Goal: Find specific page/section: Find specific page/section

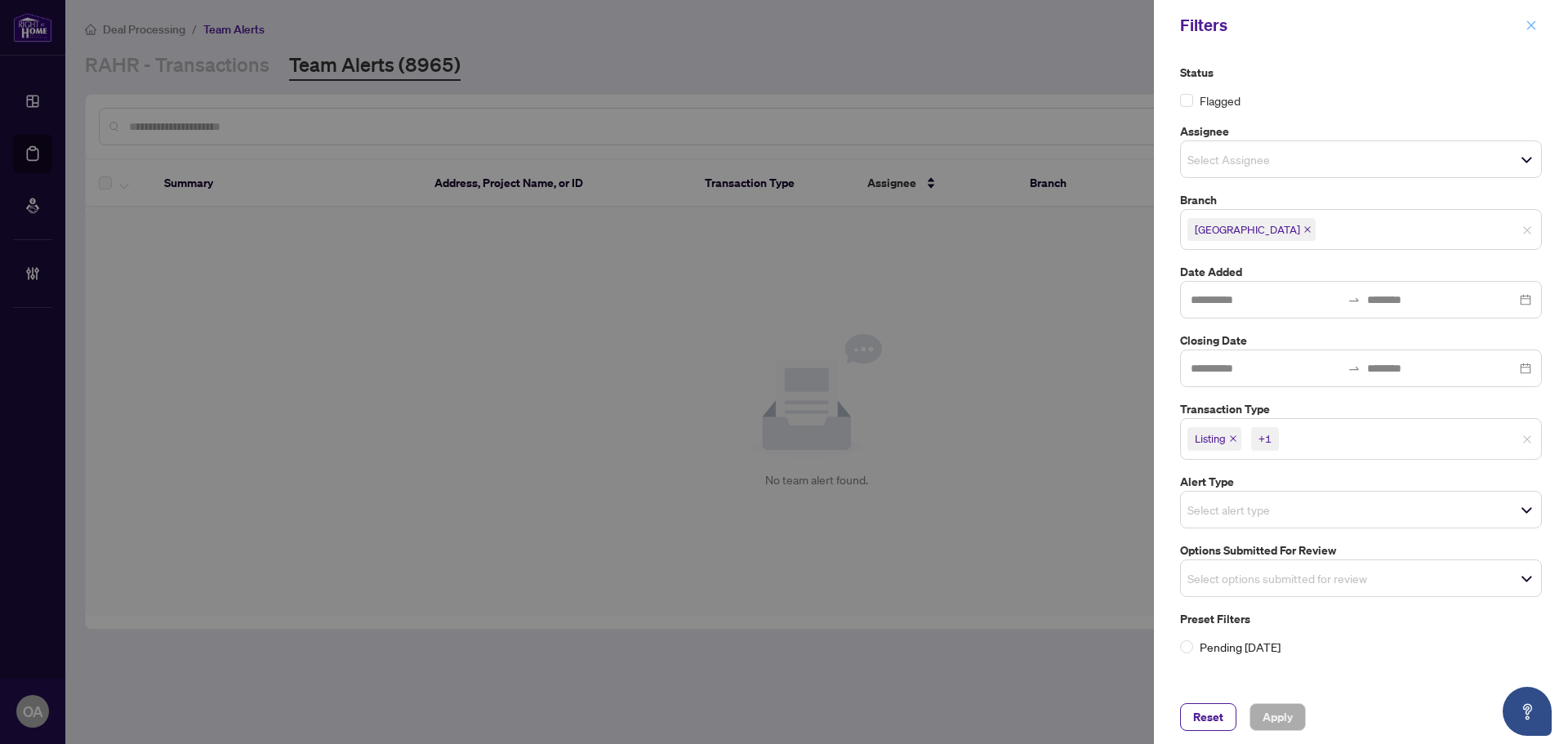
click at [1540, 23] on button "button" at bounding box center [1531, 26] width 21 height 20
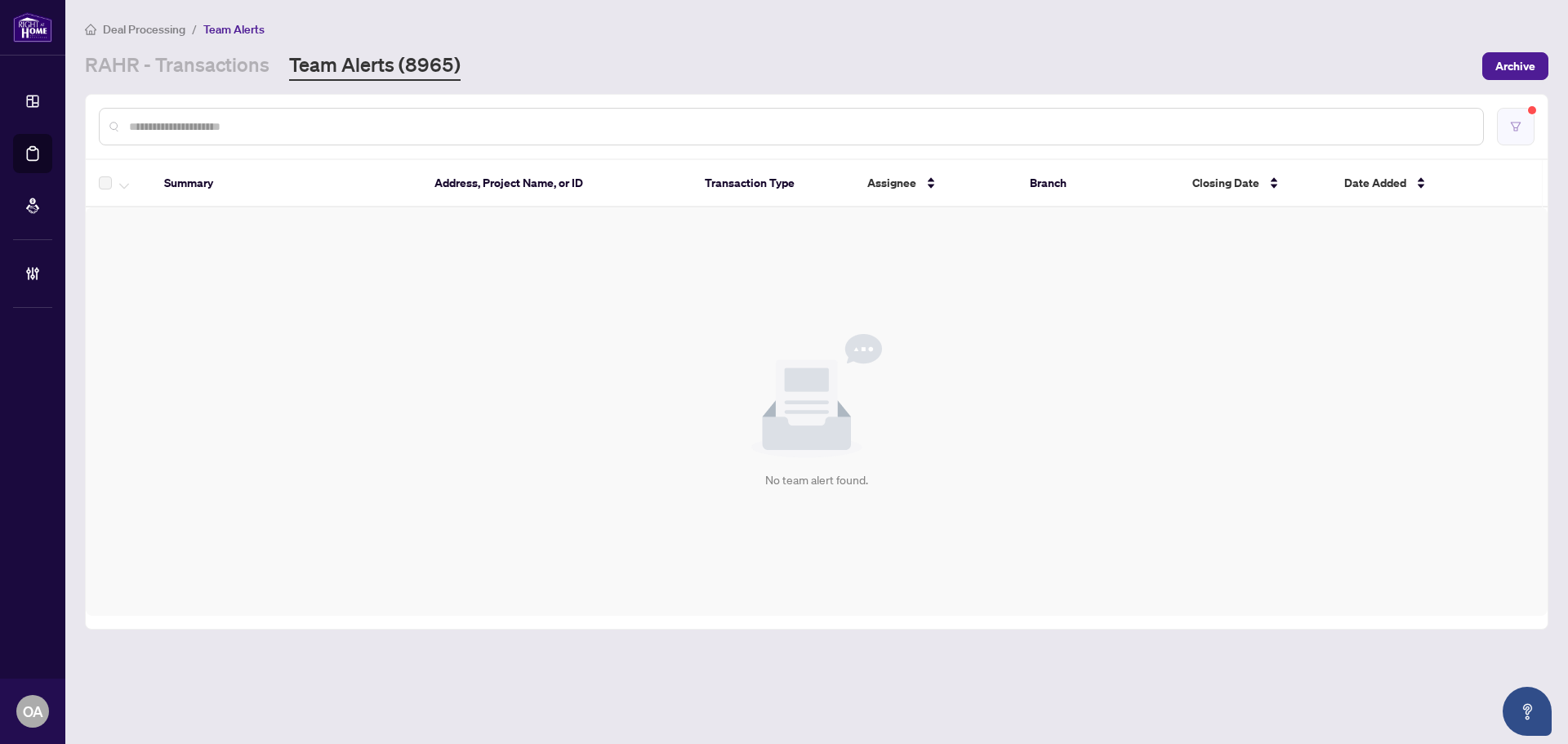
click at [1509, 144] on button "button" at bounding box center [1516, 127] width 37 height 37
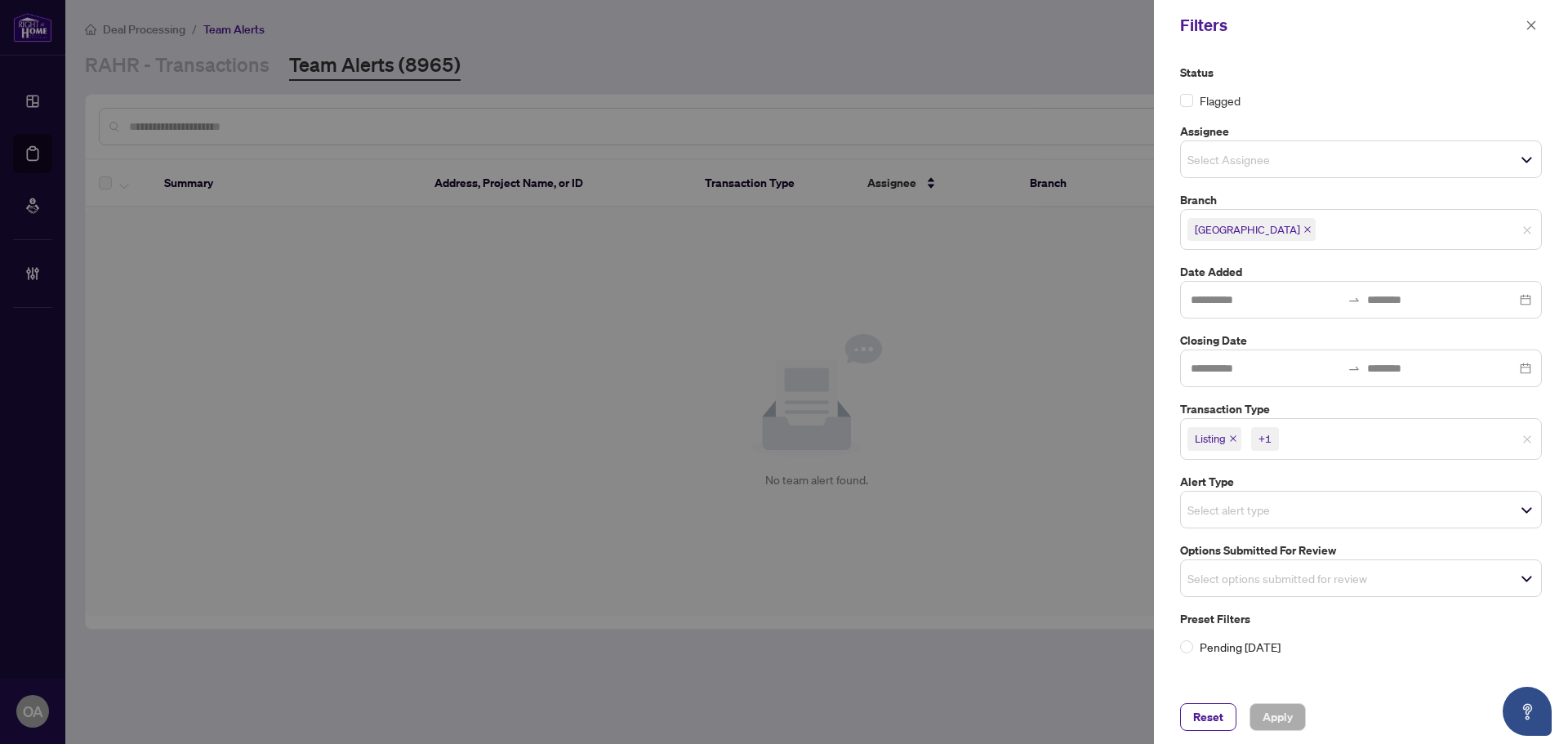
click at [1235, 441] on icon "close" at bounding box center [1232, 438] width 8 height 8
click at [1269, 437] on icon "close" at bounding box center [1269, 439] width 6 height 6
click at [1288, 720] on span "Apply" at bounding box center [1277, 717] width 30 height 26
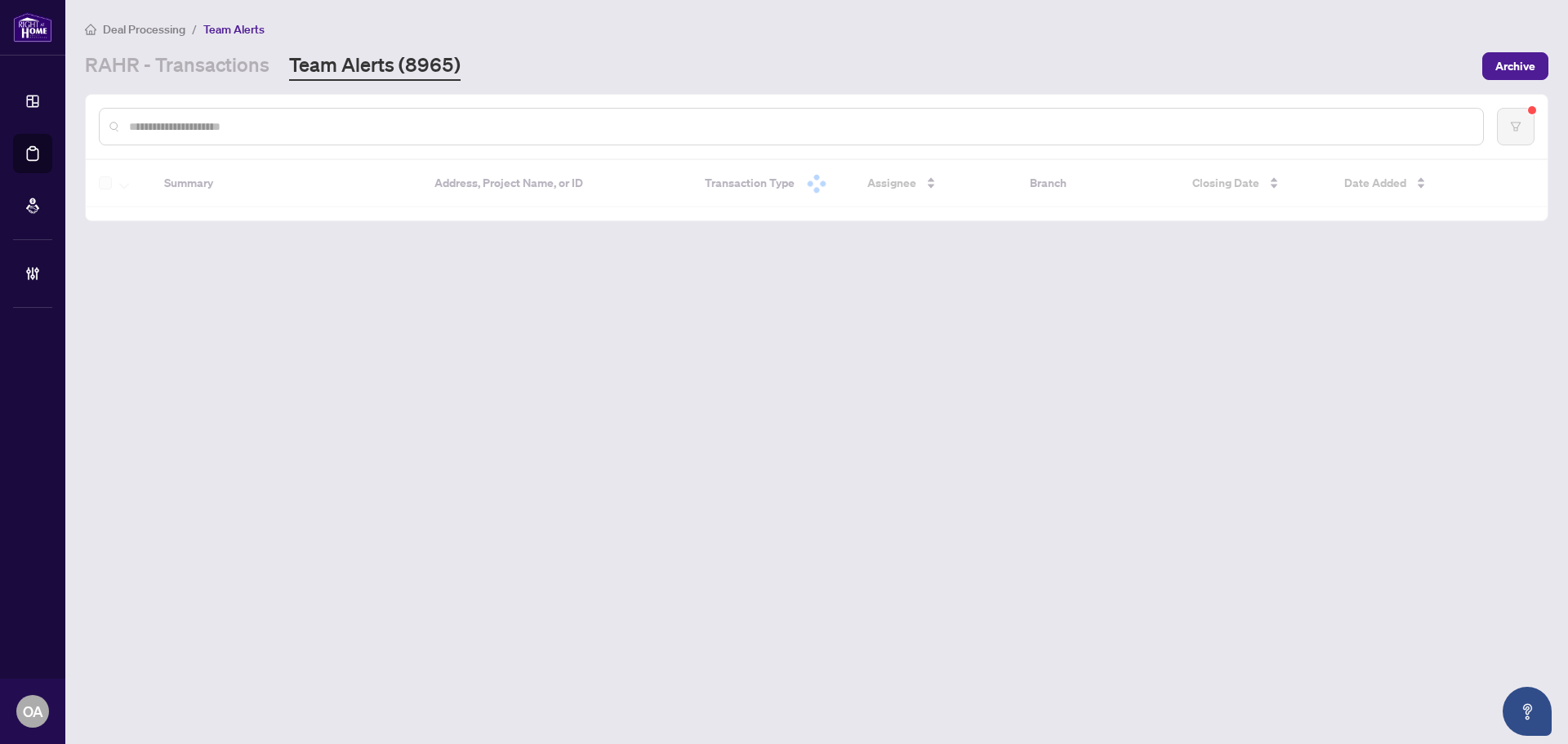
click at [251, 128] on input "text" at bounding box center [800, 127] width 1341 height 18
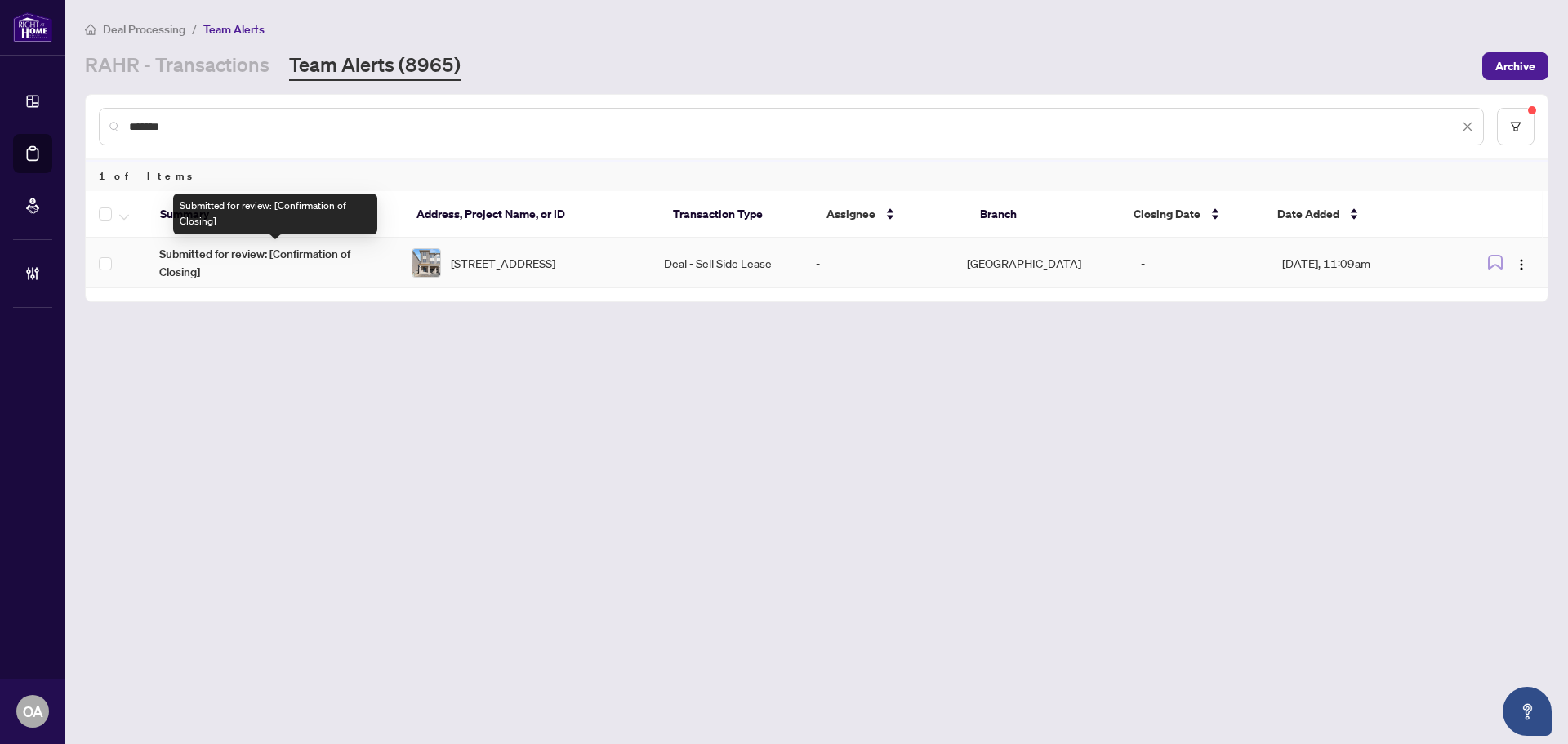
type input "*******"
click at [492, 265] on span "[STREET_ADDRESS]" at bounding box center [503, 263] width 105 height 18
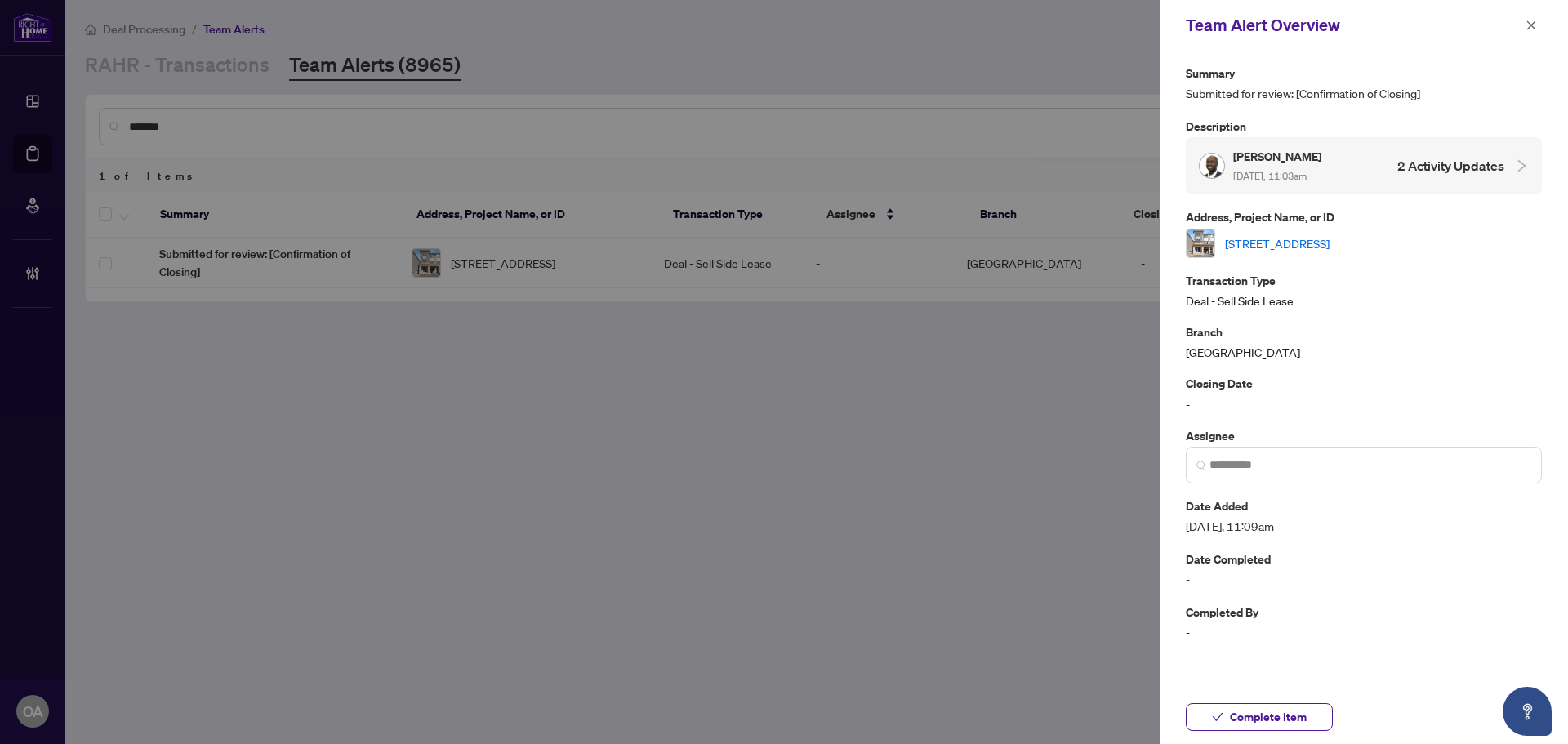
click at [1330, 241] on link "[STREET_ADDRESS]" at bounding box center [1277, 243] width 105 height 18
drag, startPoint x: 709, startPoint y: 418, endPoint x: 713, endPoint y: 409, distance: 9.8
click at [709, 415] on div at bounding box center [784, 372] width 1568 height 744
click at [1526, 22] on icon "close" at bounding box center [1531, 25] width 12 height 12
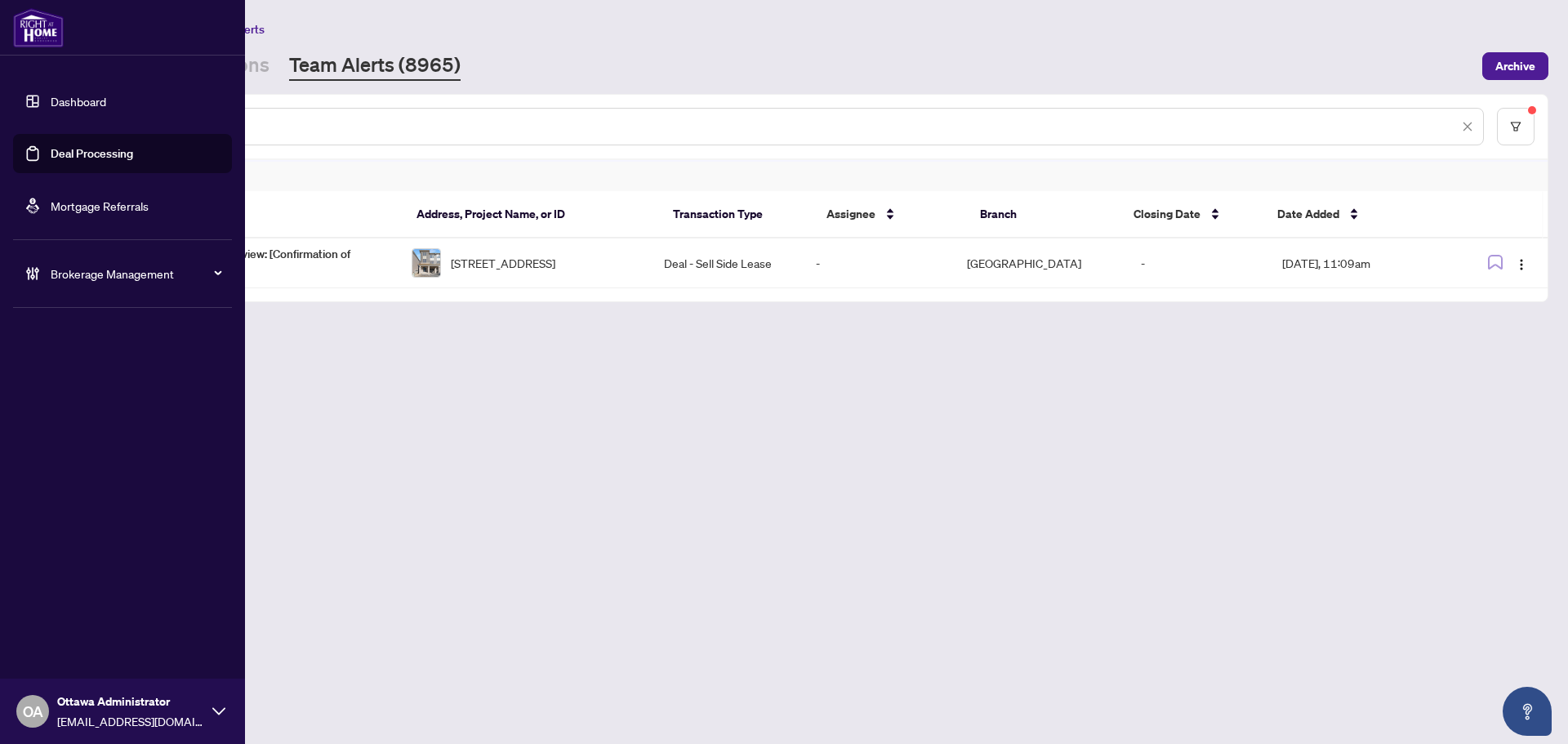
click at [66, 151] on link "Deal Processing" at bounding box center [91, 153] width 82 height 15
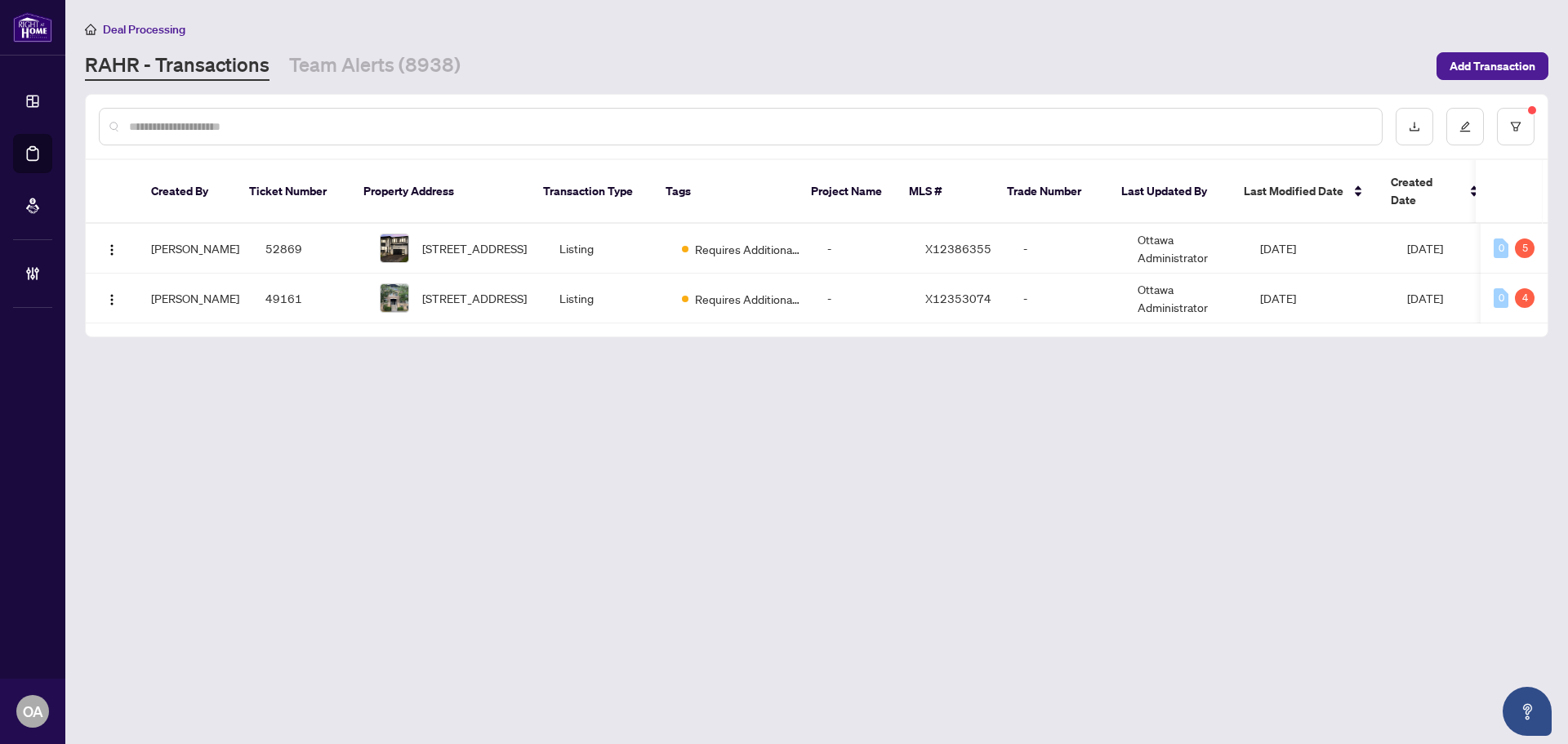
click at [349, 123] on input "text" at bounding box center [749, 127] width 1239 height 18
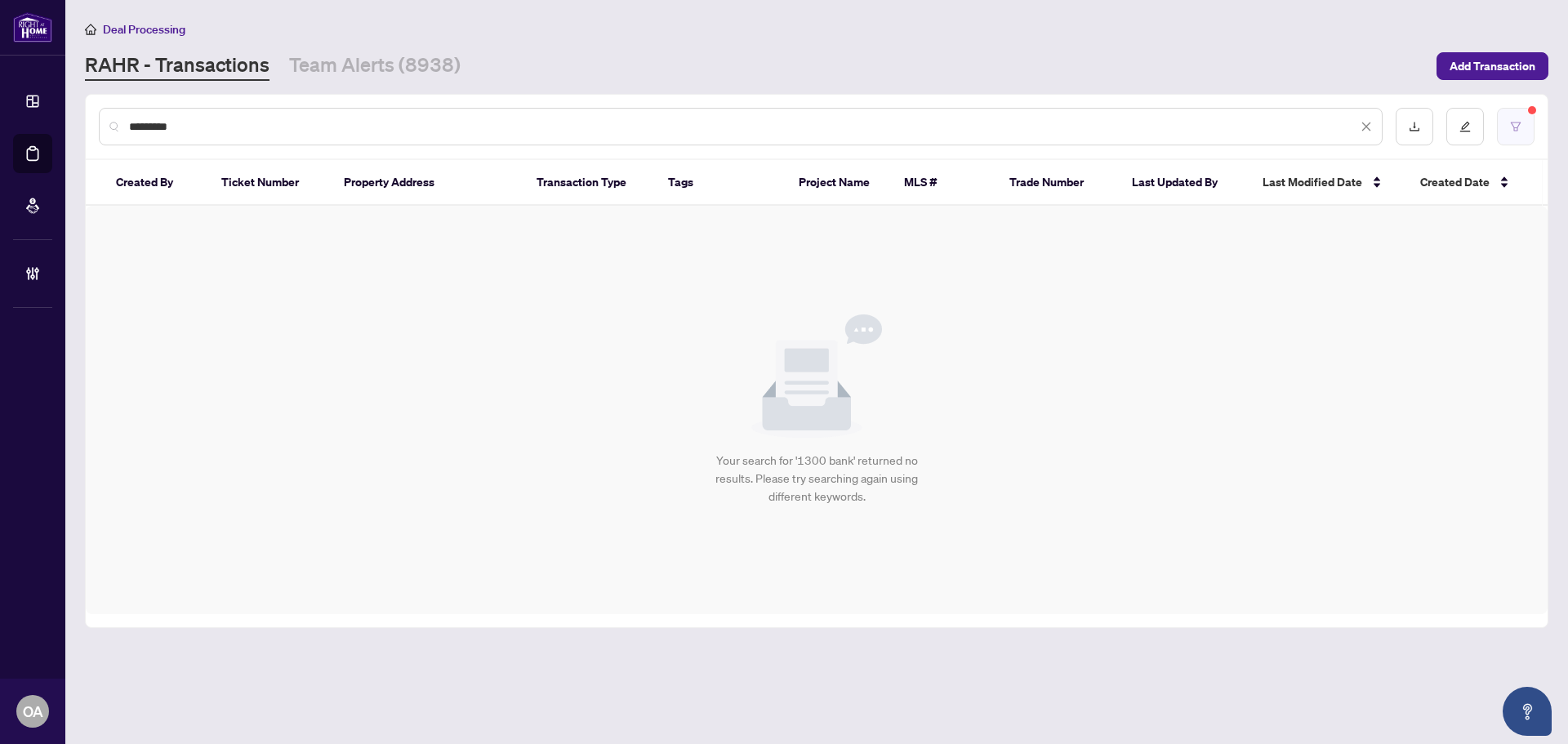
type input "*********"
click at [1505, 125] on button "button" at bounding box center [1516, 127] width 37 height 37
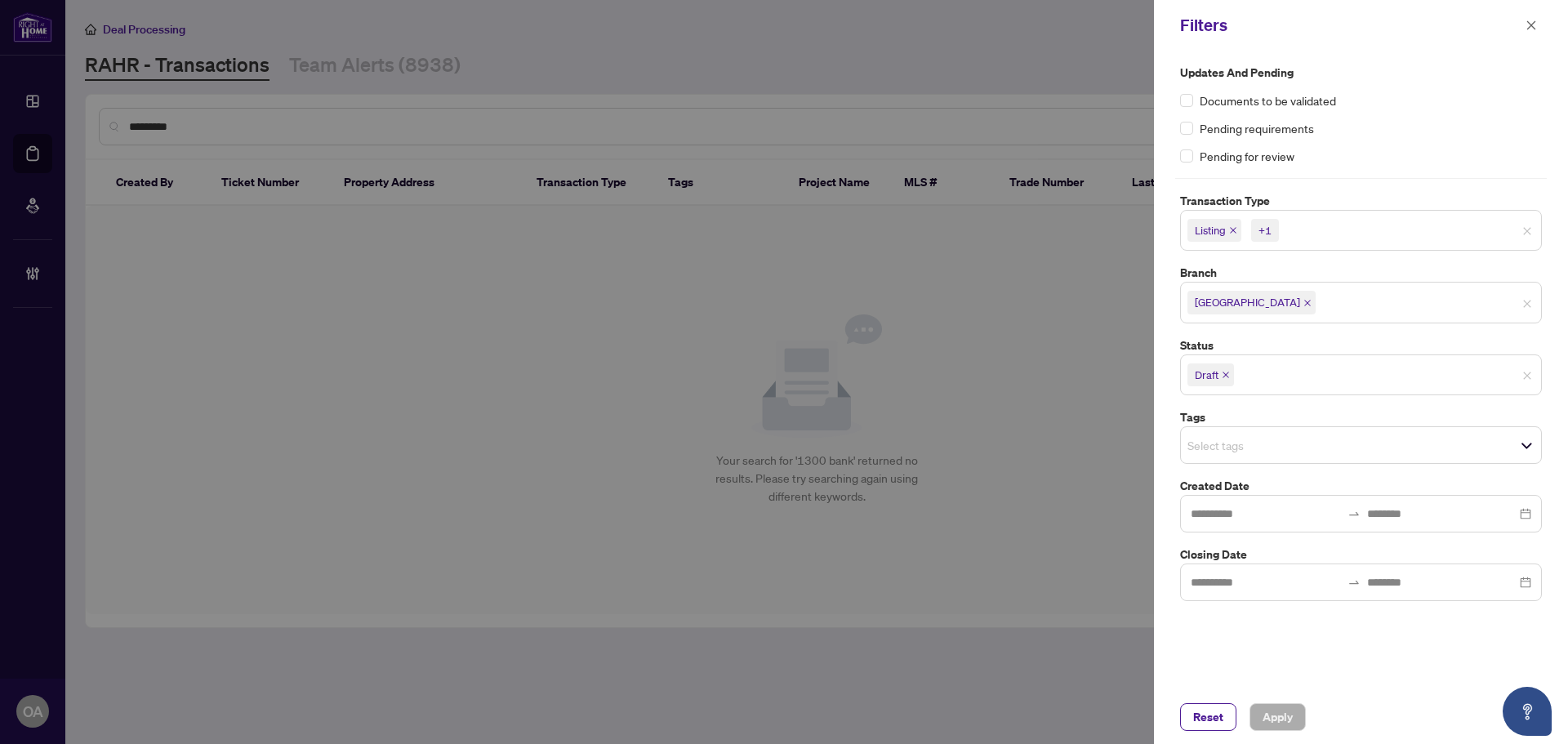
click at [1233, 227] on icon "close" at bounding box center [1232, 230] width 8 height 8
click at [1270, 231] on icon "close" at bounding box center [1269, 230] width 6 height 6
click at [1225, 370] on icon "close" at bounding box center [1225, 371] width 6 height 6
click at [1272, 716] on span "Apply" at bounding box center [1277, 717] width 30 height 26
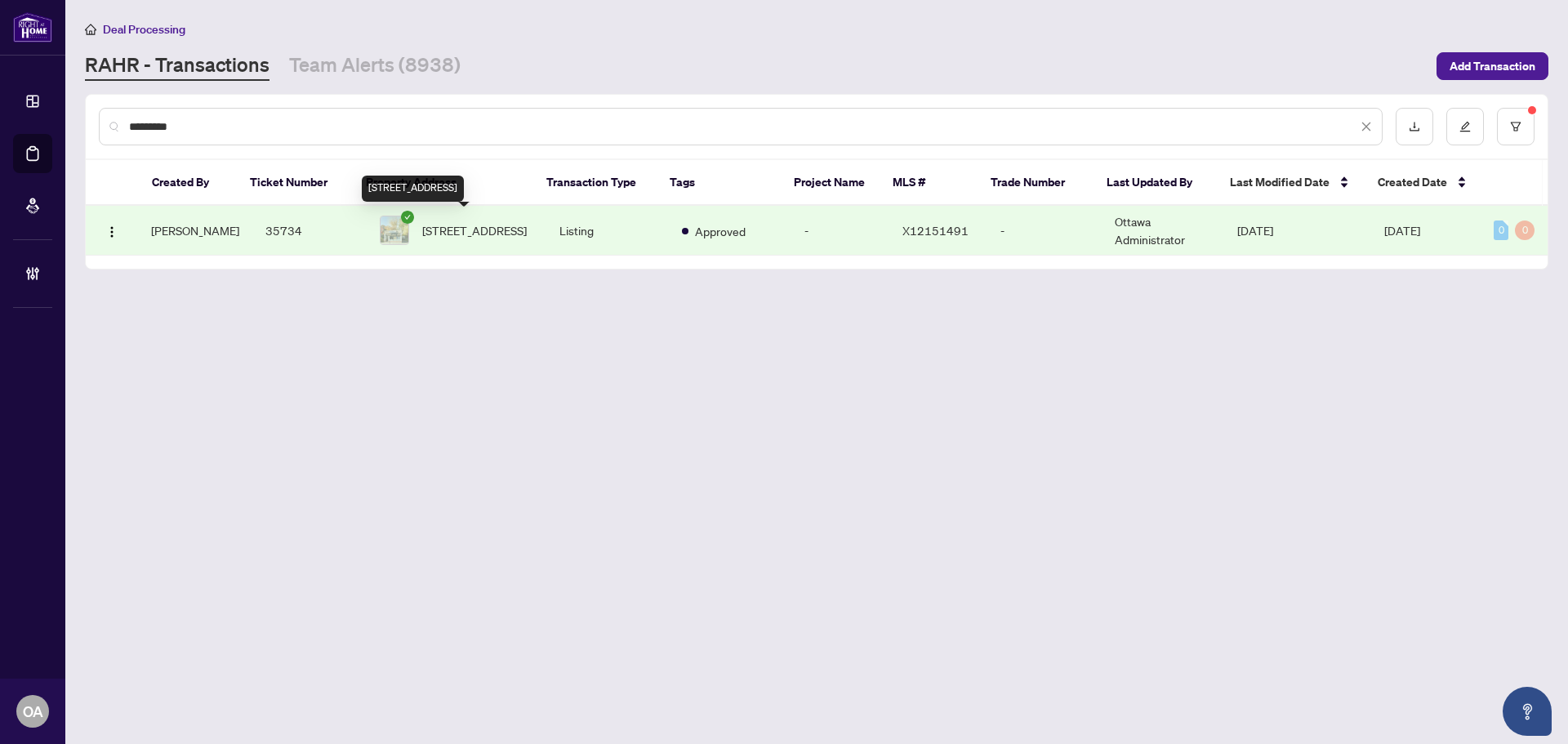
click at [444, 222] on span "[STREET_ADDRESS]" at bounding box center [474, 231] width 105 height 18
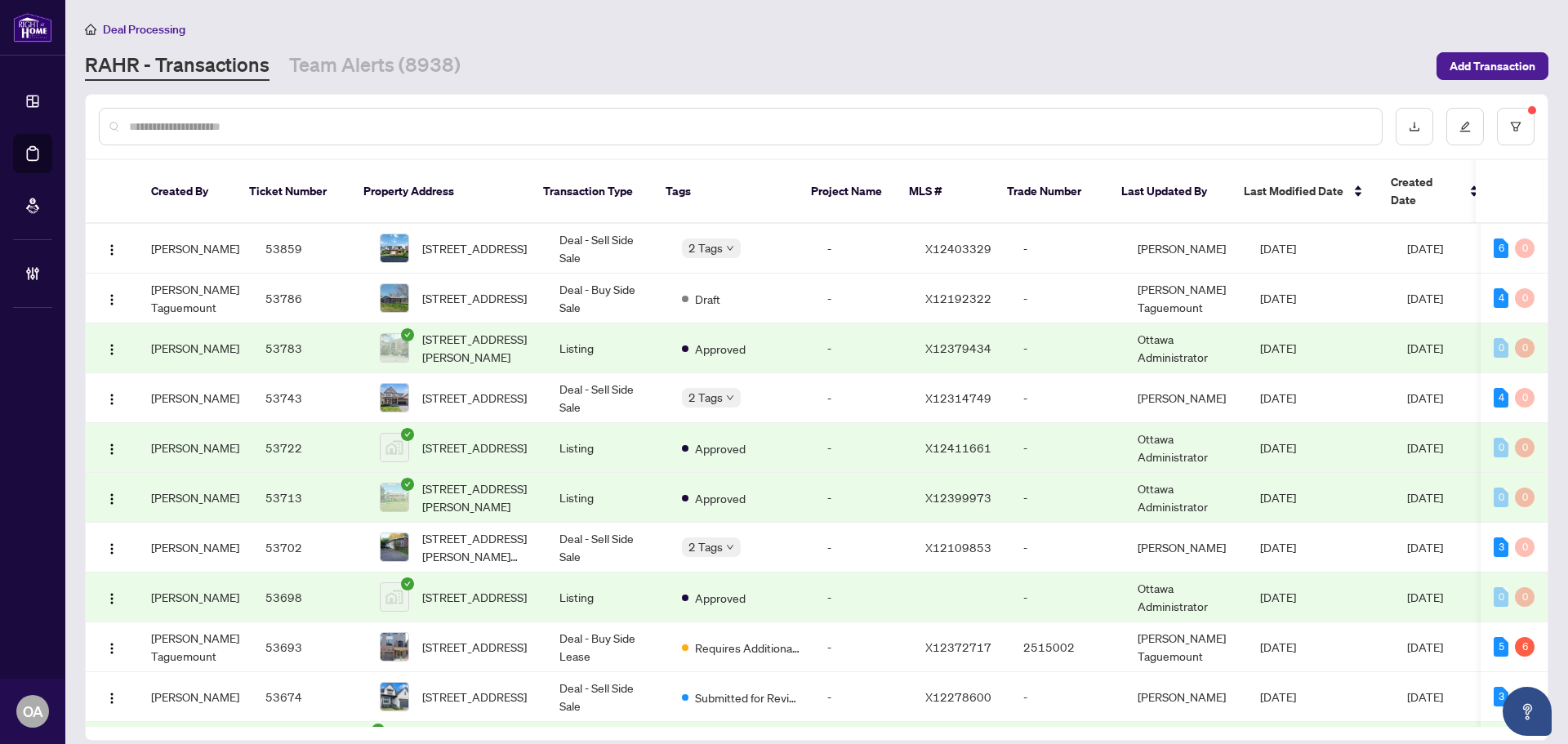
click at [628, 123] on input "text" at bounding box center [749, 127] width 1239 height 18
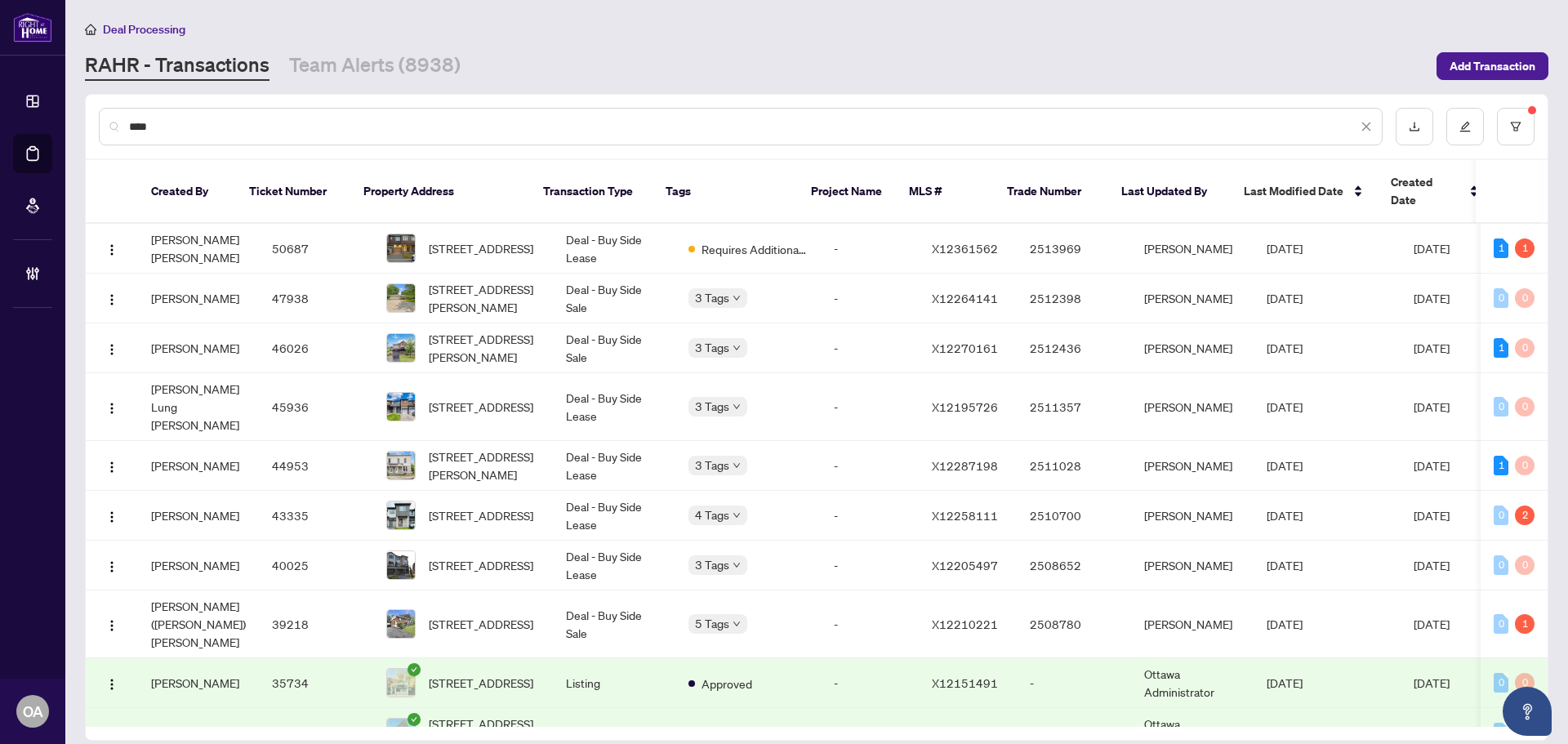
click at [461, 119] on input "****" at bounding box center [744, 127] width 1229 height 18
type input "*********"
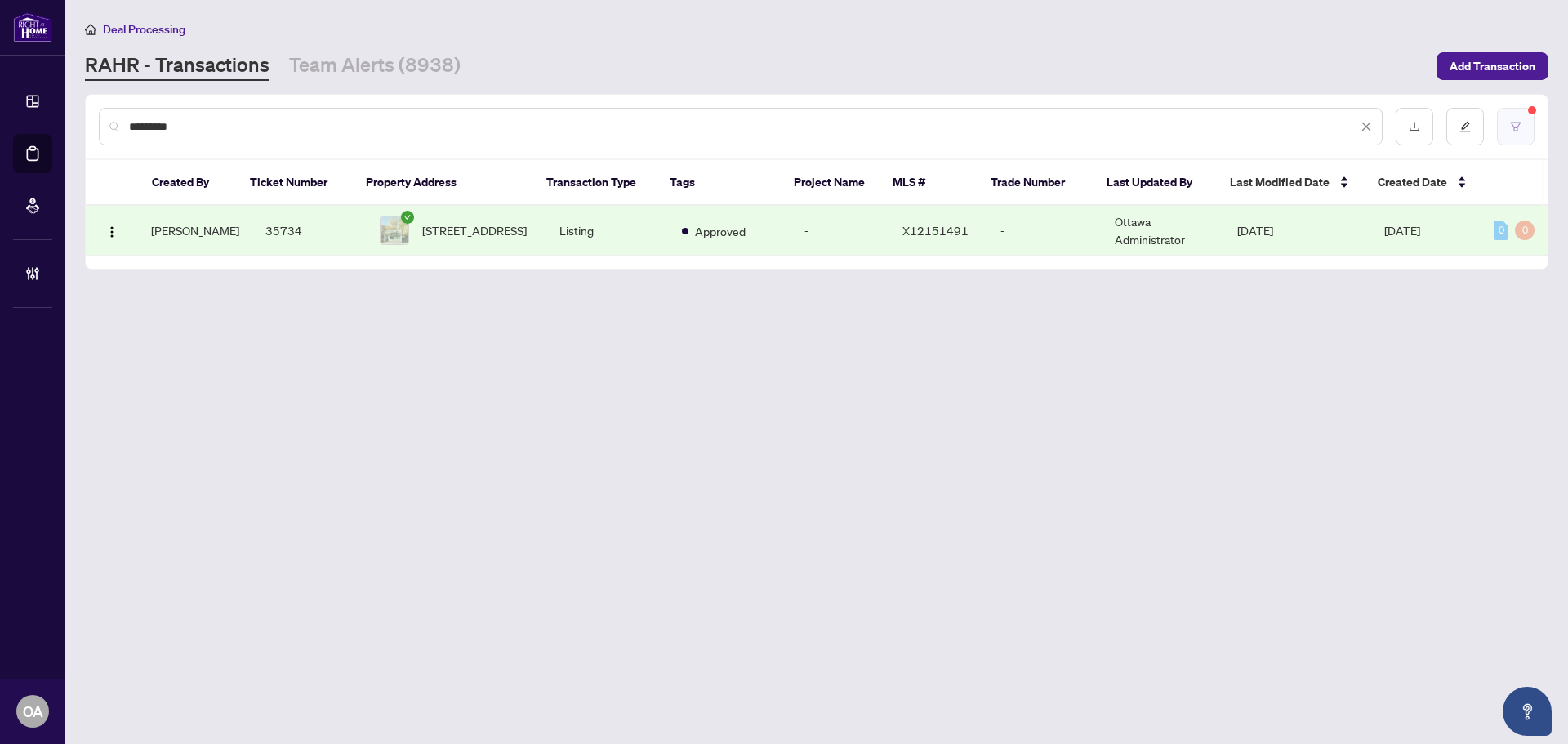
click at [1505, 123] on button "button" at bounding box center [1516, 127] width 37 height 37
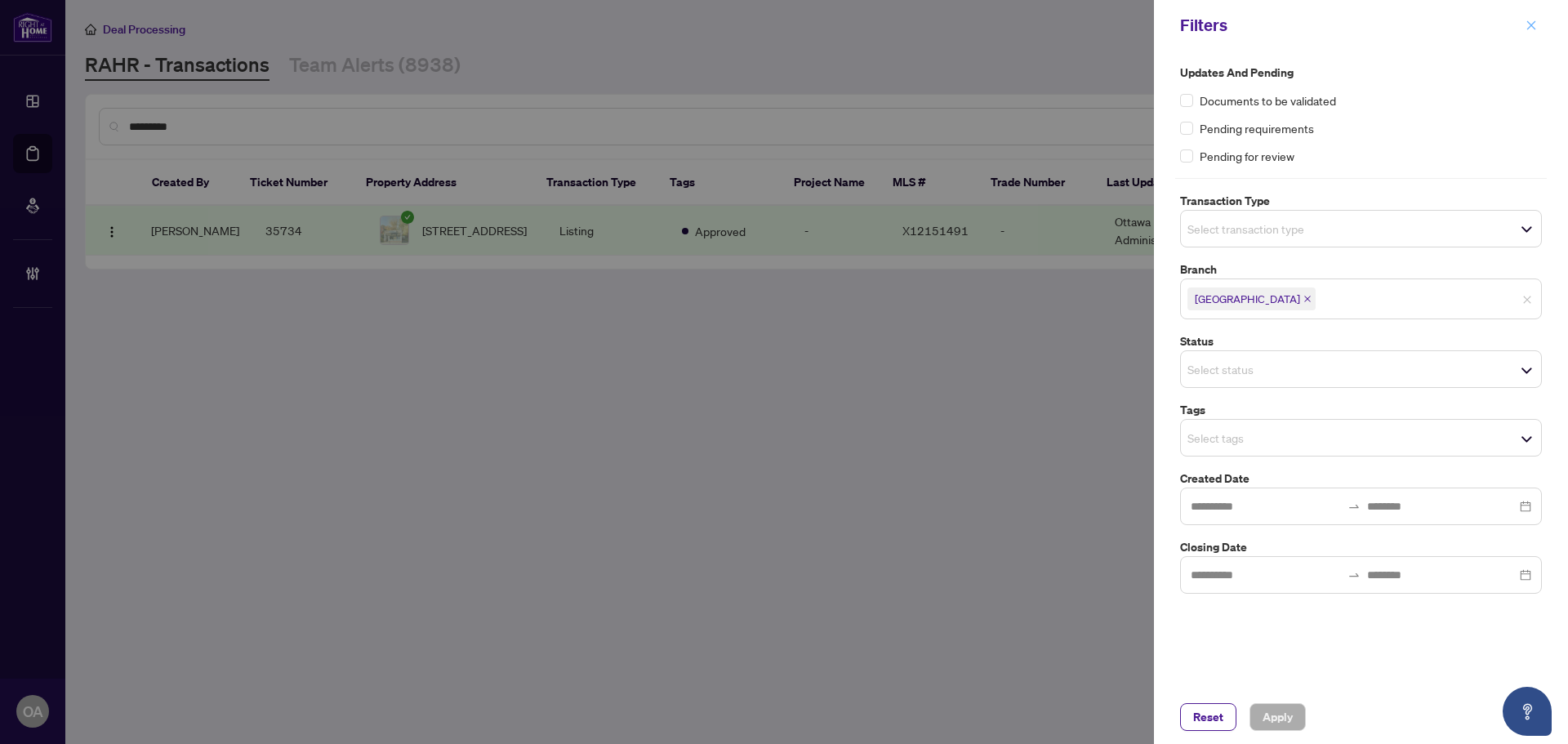
click at [1533, 24] on icon "close" at bounding box center [1532, 25] width 9 height 9
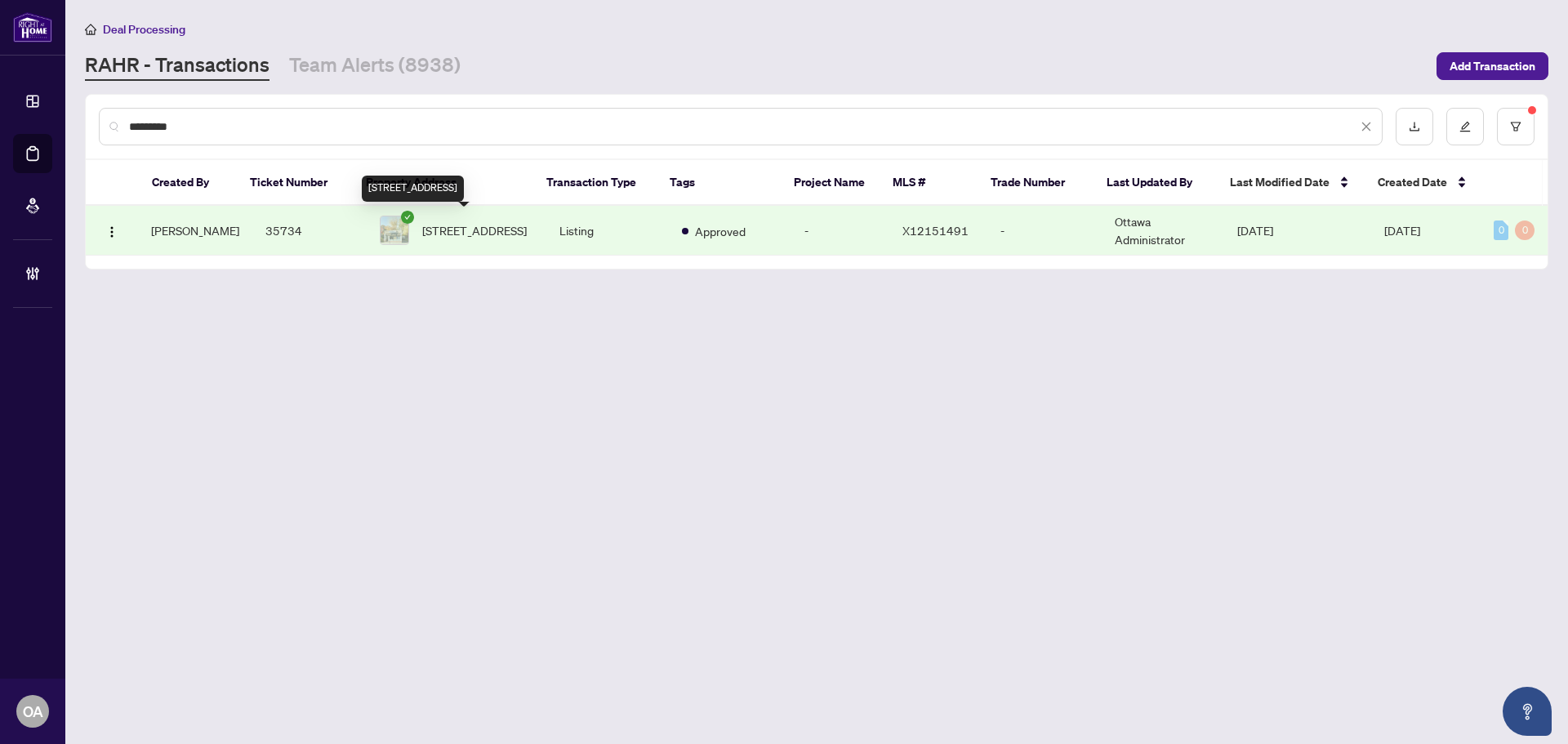
click at [443, 222] on span "[STREET_ADDRESS]" at bounding box center [474, 231] width 105 height 18
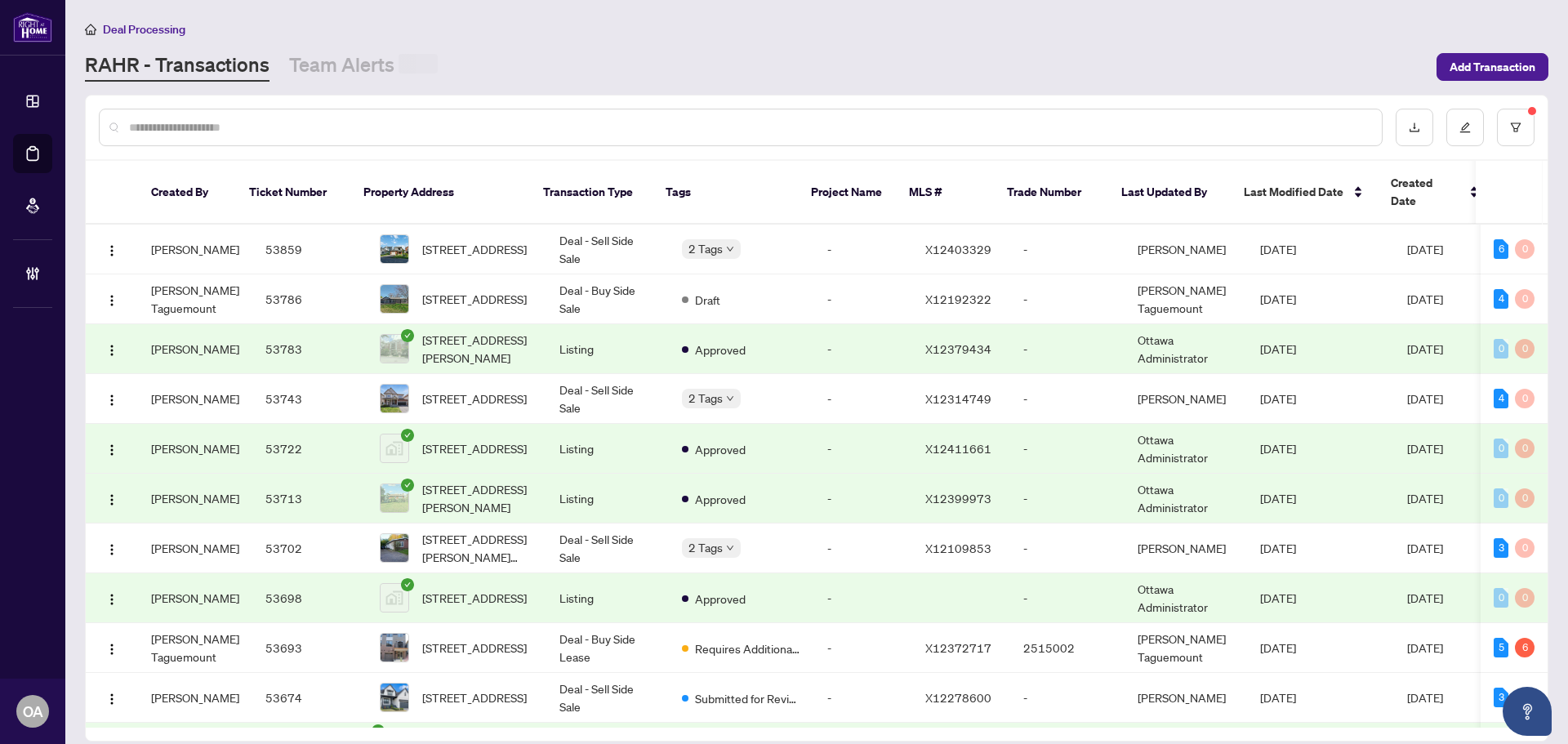
click at [547, 113] on div at bounding box center [740, 128] width 1283 height 37
click at [549, 116] on div at bounding box center [740, 128] width 1283 height 37
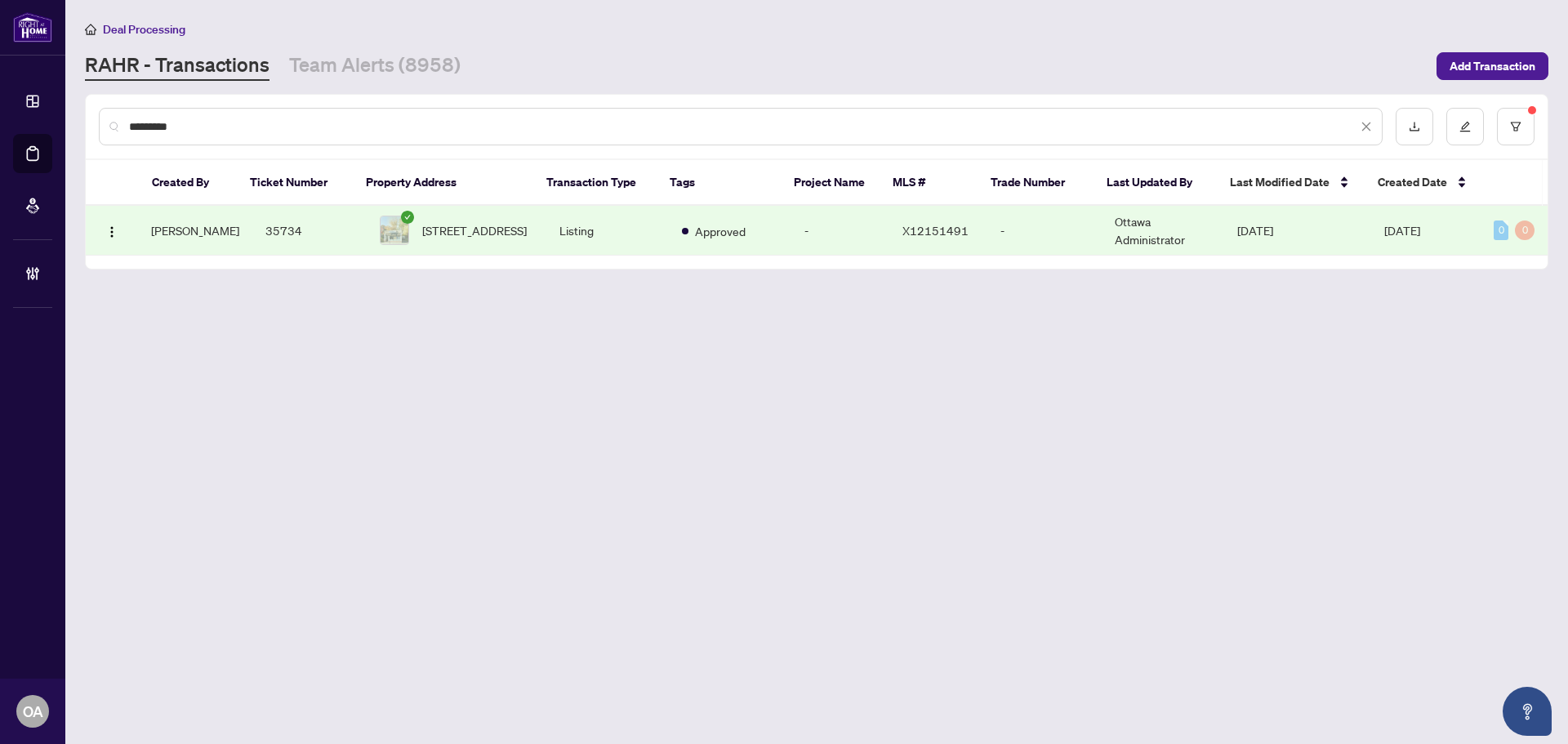
type input "*********"
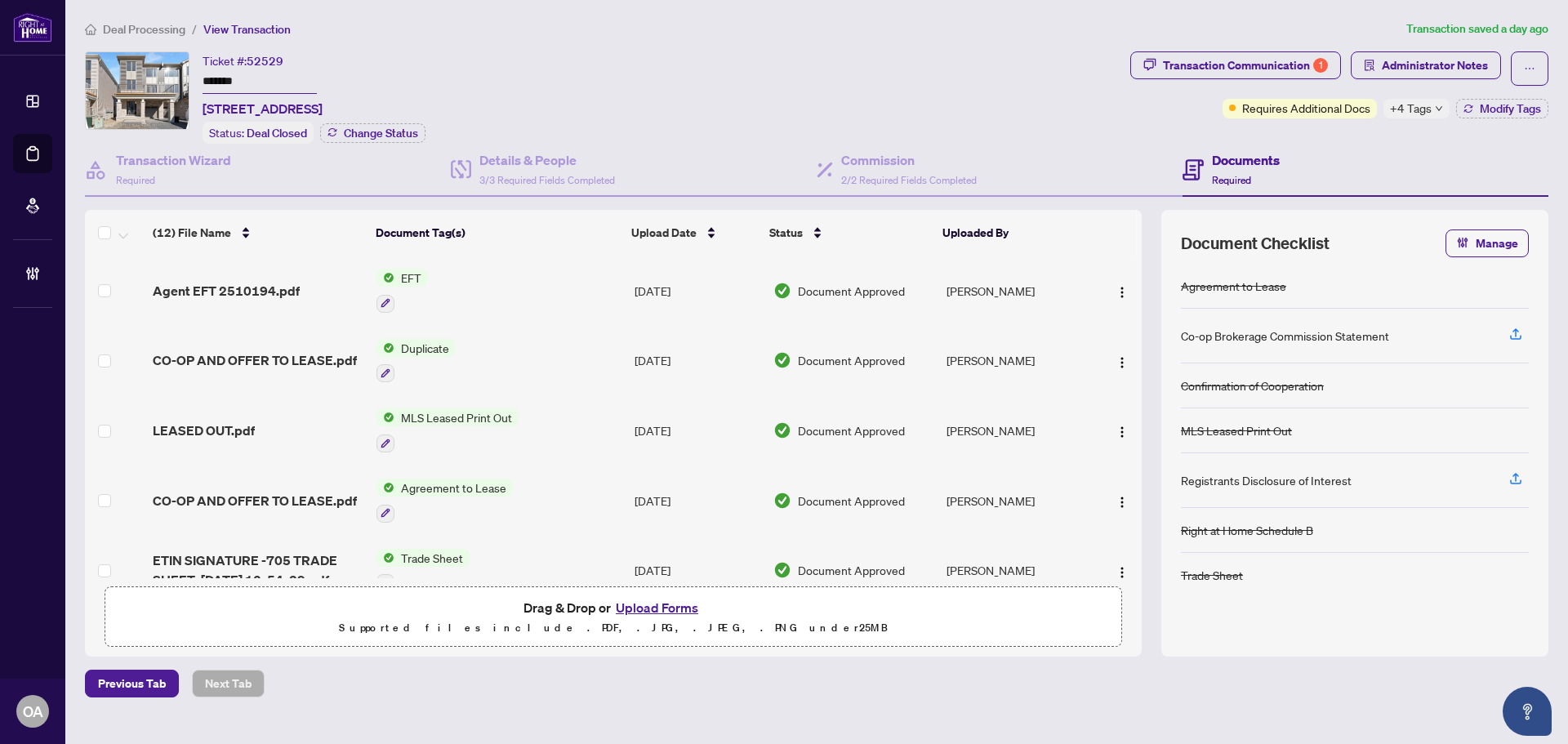
drag, startPoint x: 242, startPoint y: 78, endPoint x: 202, endPoint y: 78, distance: 40.0
click at [202, 78] on div "Ticket #: 52529 ******* 705 QUILTER Row, Richmond, Ontario K0A 2Z0, Canada Stat…" at bounding box center [605, 98] width 1039 height 92
